Goal: Information Seeking & Learning: Learn about a topic

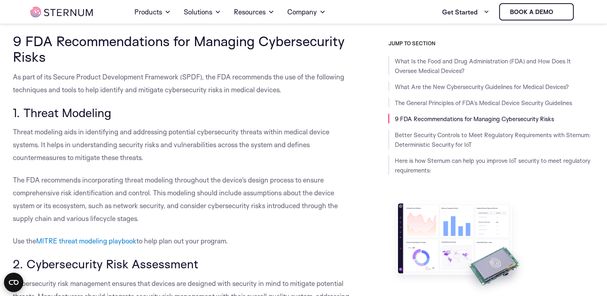
scroll to position [1678, 0]
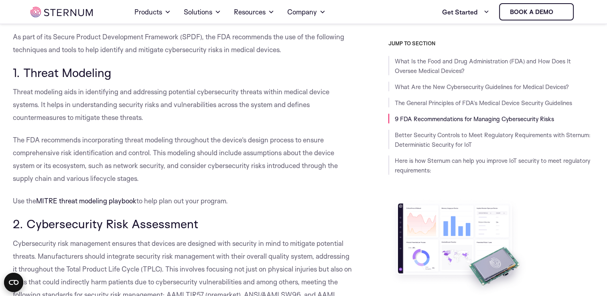
click at [108, 200] on span "MITRE threat modeling playbook" at bounding box center [86, 200] width 100 height 8
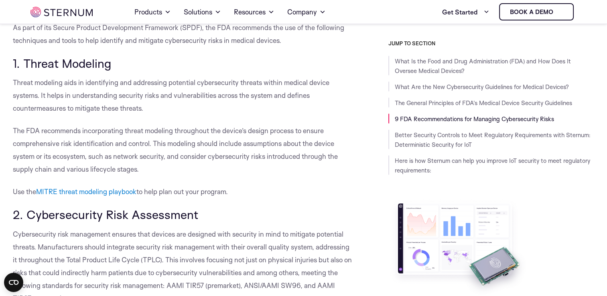
scroll to position [1642, 0]
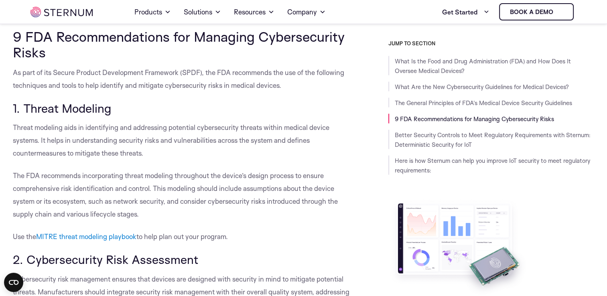
drag, startPoint x: 156, startPoint y: 216, endPoint x: 7, endPoint y: 113, distance: 180.9
click at [7, 113] on body "Skip to content Home Products Sternum Platform Built-in memory protection, gran…" at bounding box center [303, 294] width 607 height 3872
copy div "1. Threat Modeling Threat modeling aids in identifying and addressing potential…"
click at [329, 182] on p "The FDA recommends incorporating threat modeling throughout the device’s design…" at bounding box center [182, 194] width 339 height 51
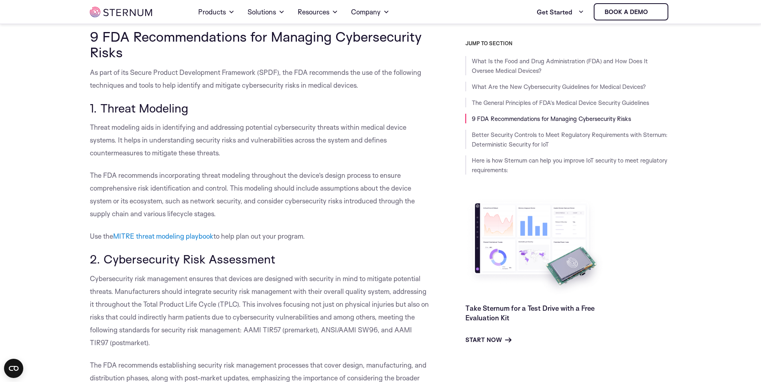
click at [305, 240] on span "to help plan out your program." at bounding box center [258, 236] width 91 height 8
click at [337, 171] on span "The FDA recommends incorporating threat modeling throughout the device’s design…" at bounding box center [252, 194] width 325 height 47
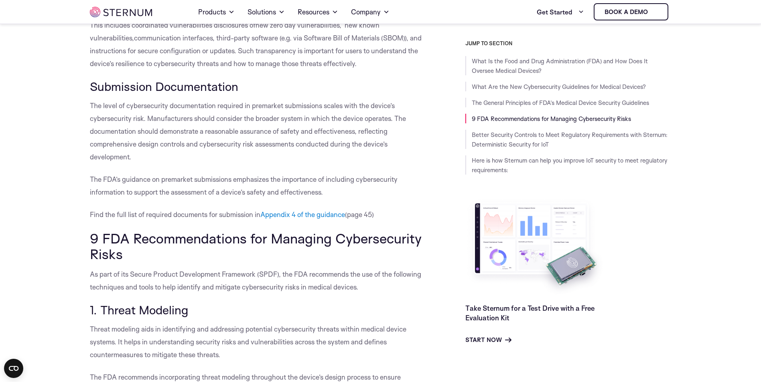
scroll to position [1522, 0]
